Goal: Transaction & Acquisition: Purchase product/service

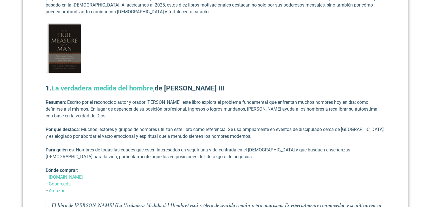
scroll to position [268, 0]
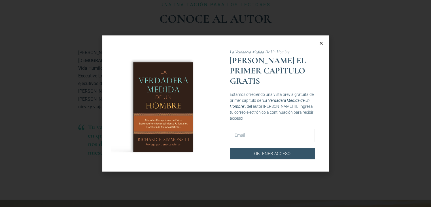
scroll to position [317, 0]
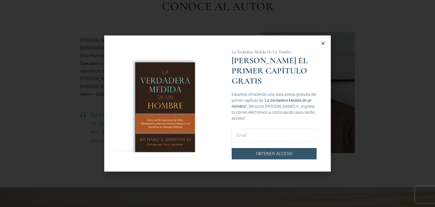
click at [323, 43] on icon "Close" at bounding box center [323, 43] width 4 height 4
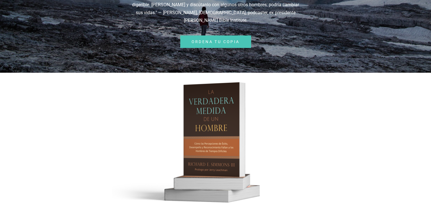
scroll to position [86, 0]
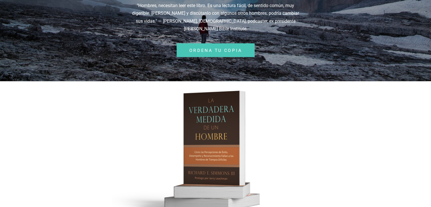
click at [206, 48] on span "Ordena Tu Copia" at bounding box center [215, 50] width 53 height 4
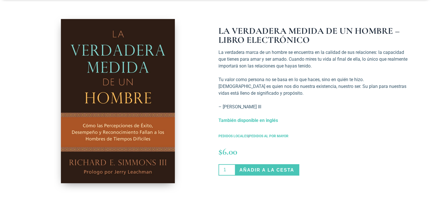
scroll to position [107, 0]
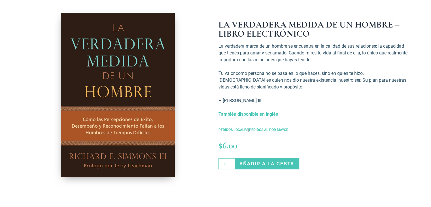
drag, startPoint x: 434, startPoint y: 37, endPoint x: 434, endPoint y: 58, distance: 21.0
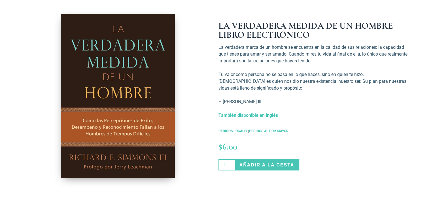
click at [93, 50] on img at bounding box center [118, 96] width 114 height 164
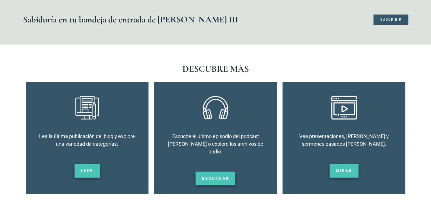
scroll to position [840, 0]
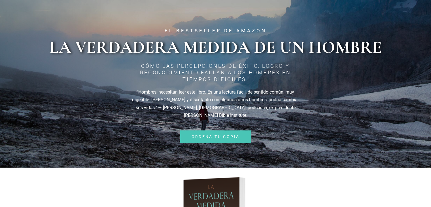
scroll to position [86, 0]
